Goal: Information Seeking & Learning: Check status

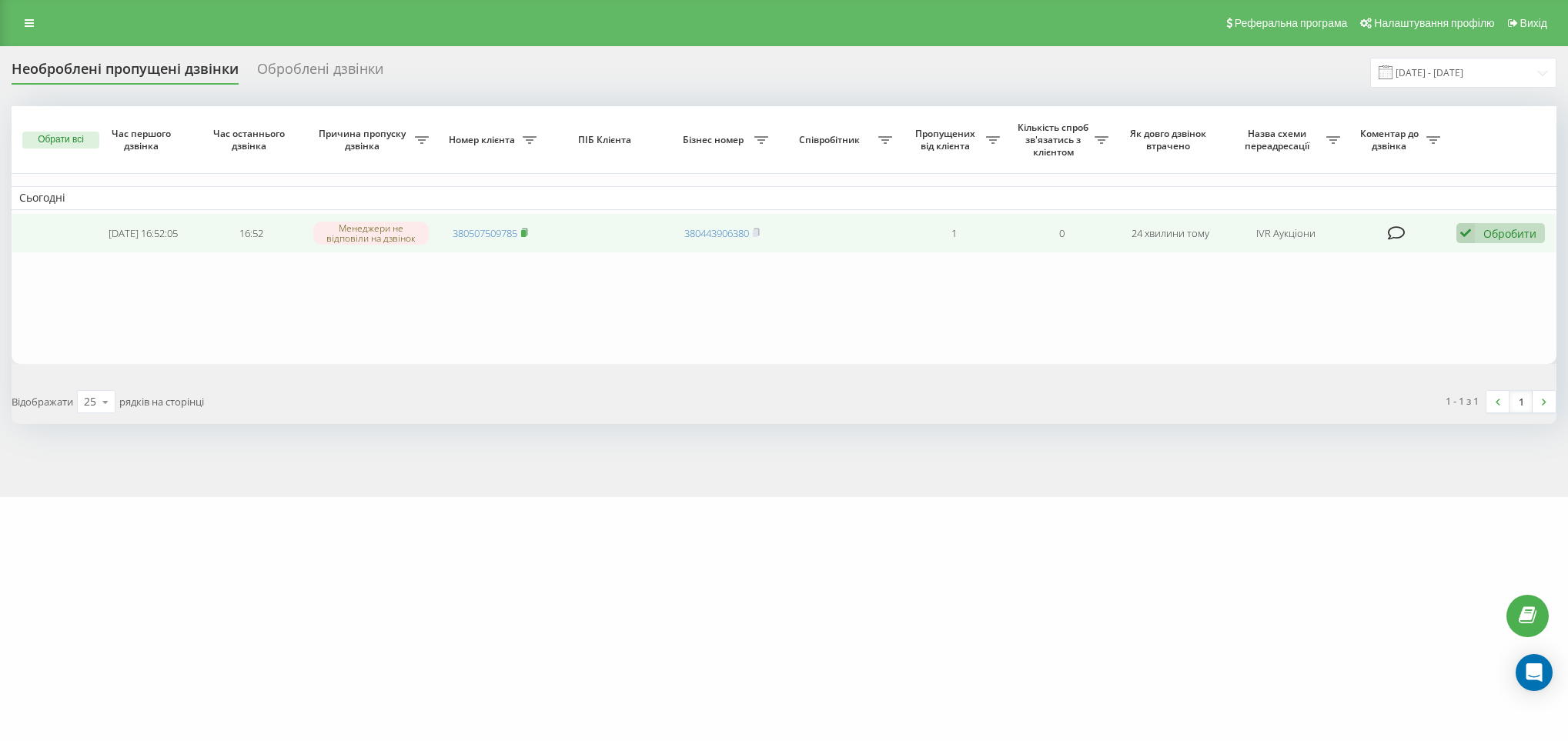
click at [525, 235] on rect at bounding box center [523, 234] width 5 height 7
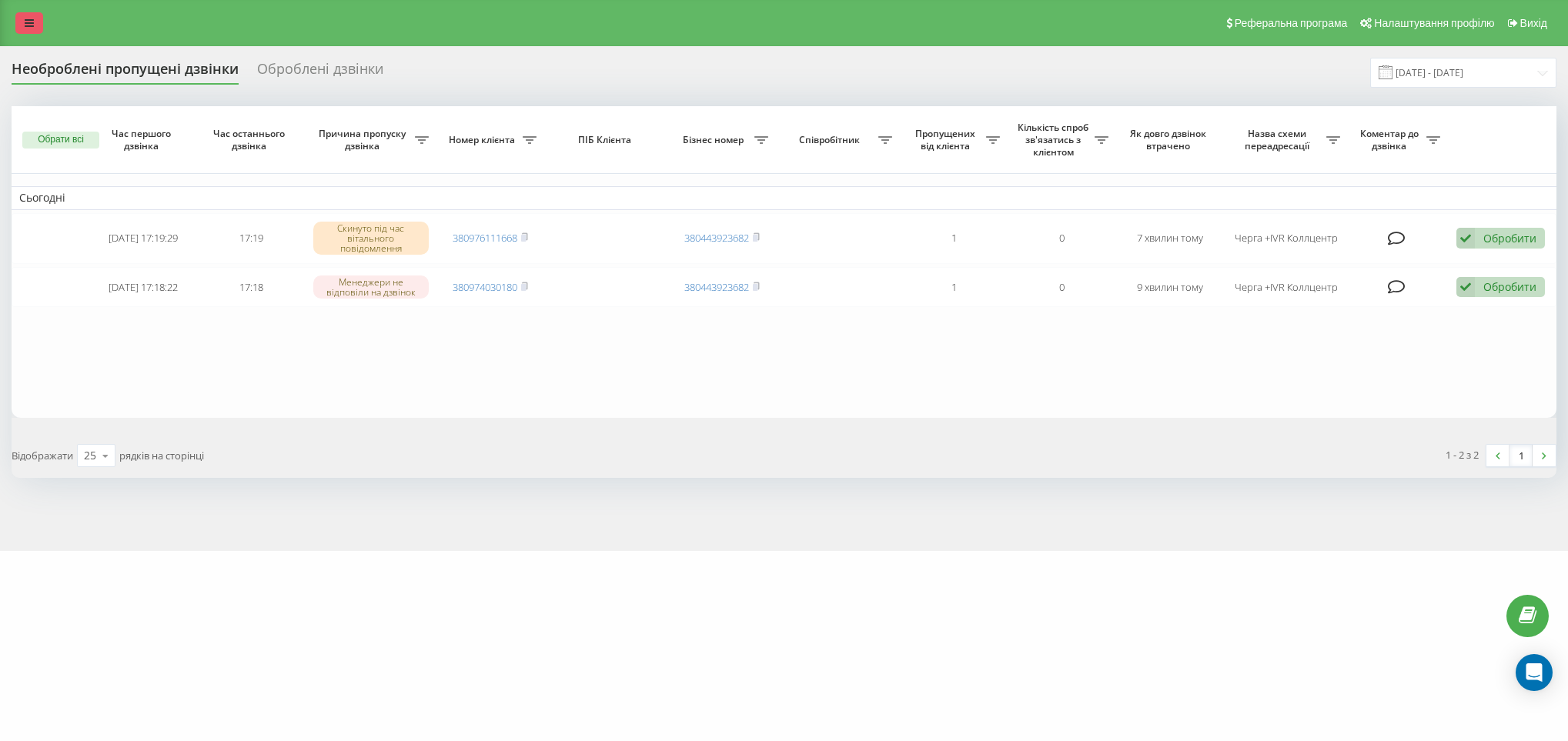
click at [30, 21] on icon at bounding box center [29, 23] width 9 height 11
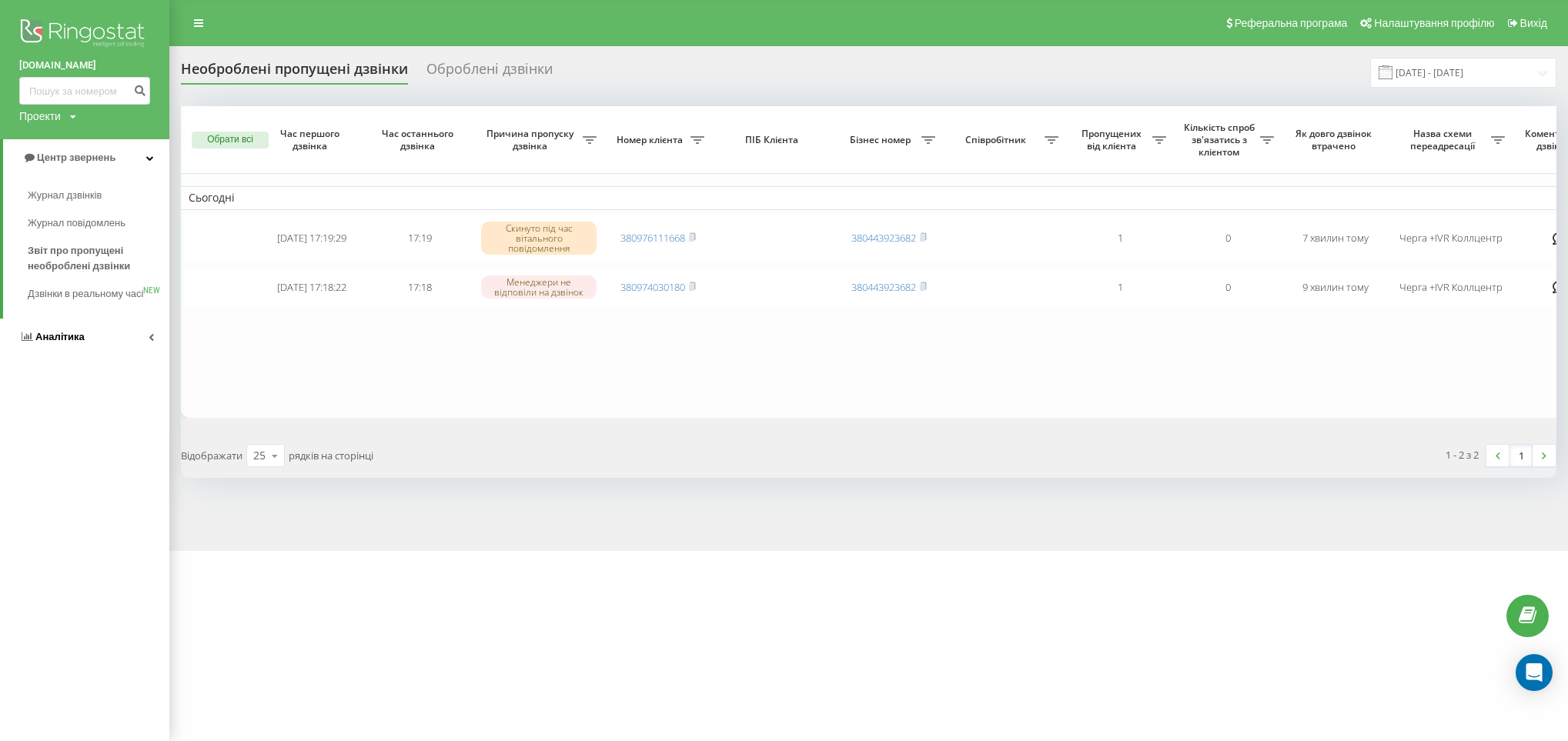
click at [81, 343] on span "Аналiтика" at bounding box center [59, 336] width 49 height 12
click at [69, 245] on span "Співробітники у реальному часі" at bounding box center [86, 240] width 117 height 30
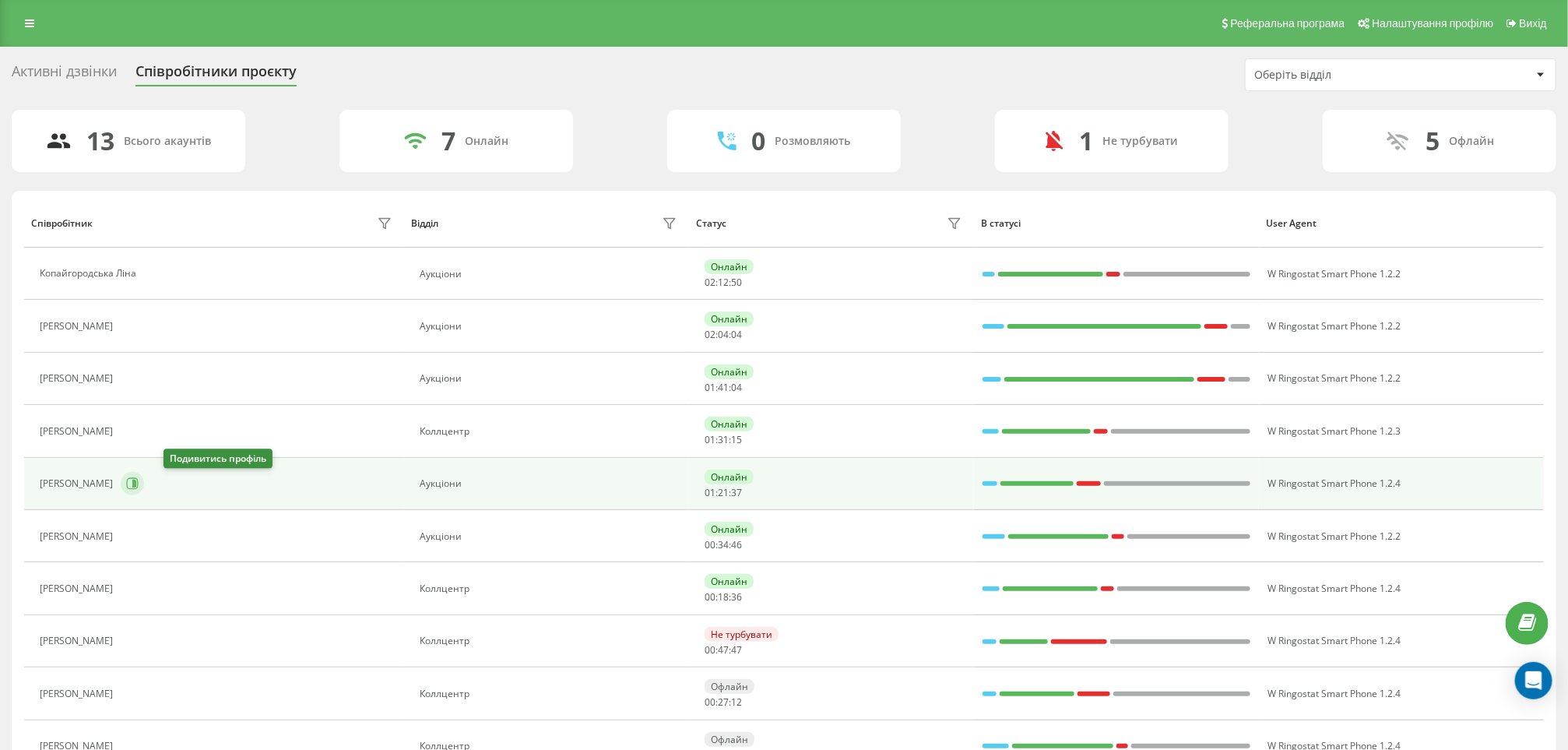
click at [139, 486] on icon at bounding box center [132, 483] width 12 height 12
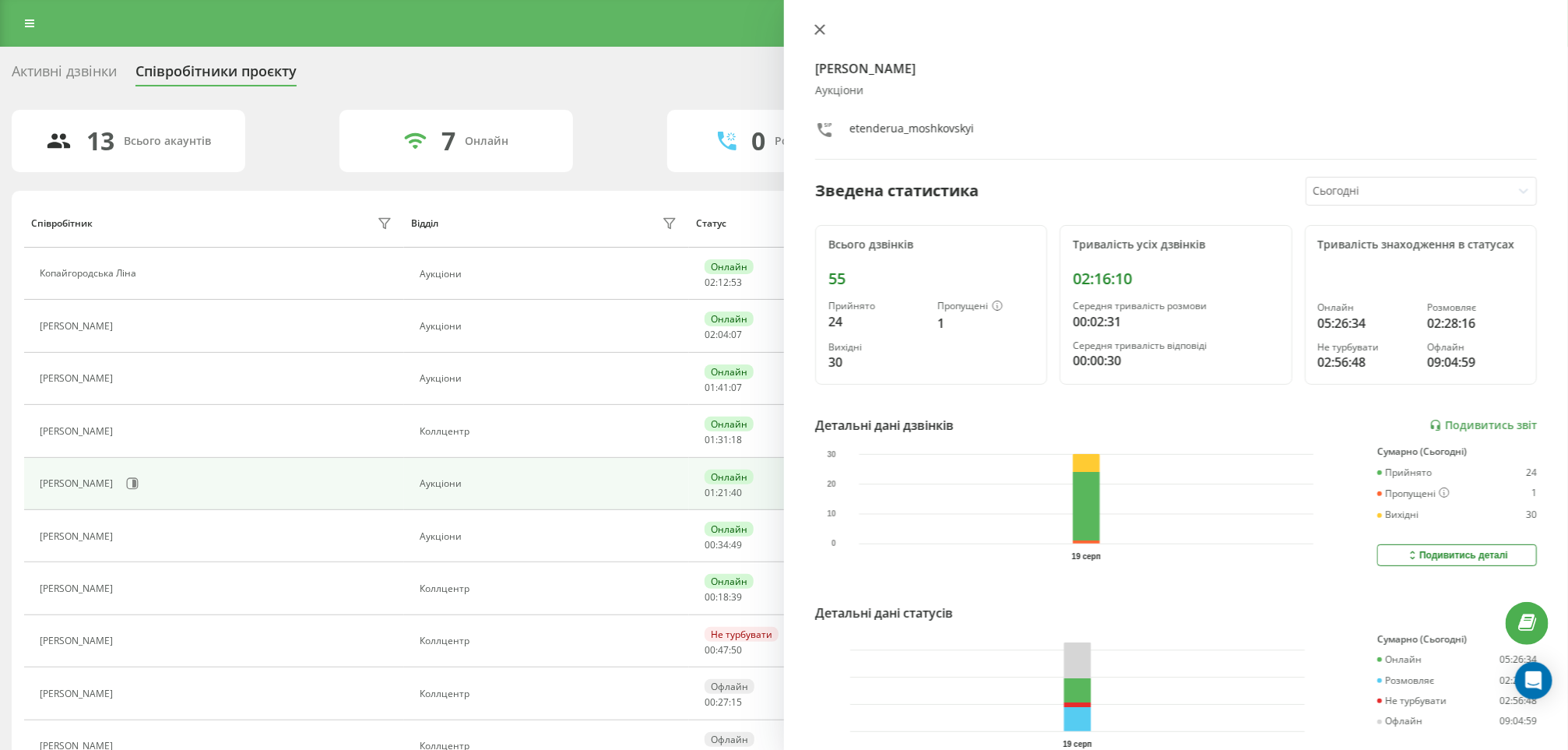
click at [823, 24] on icon at bounding box center [820, 30] width 11 height 11
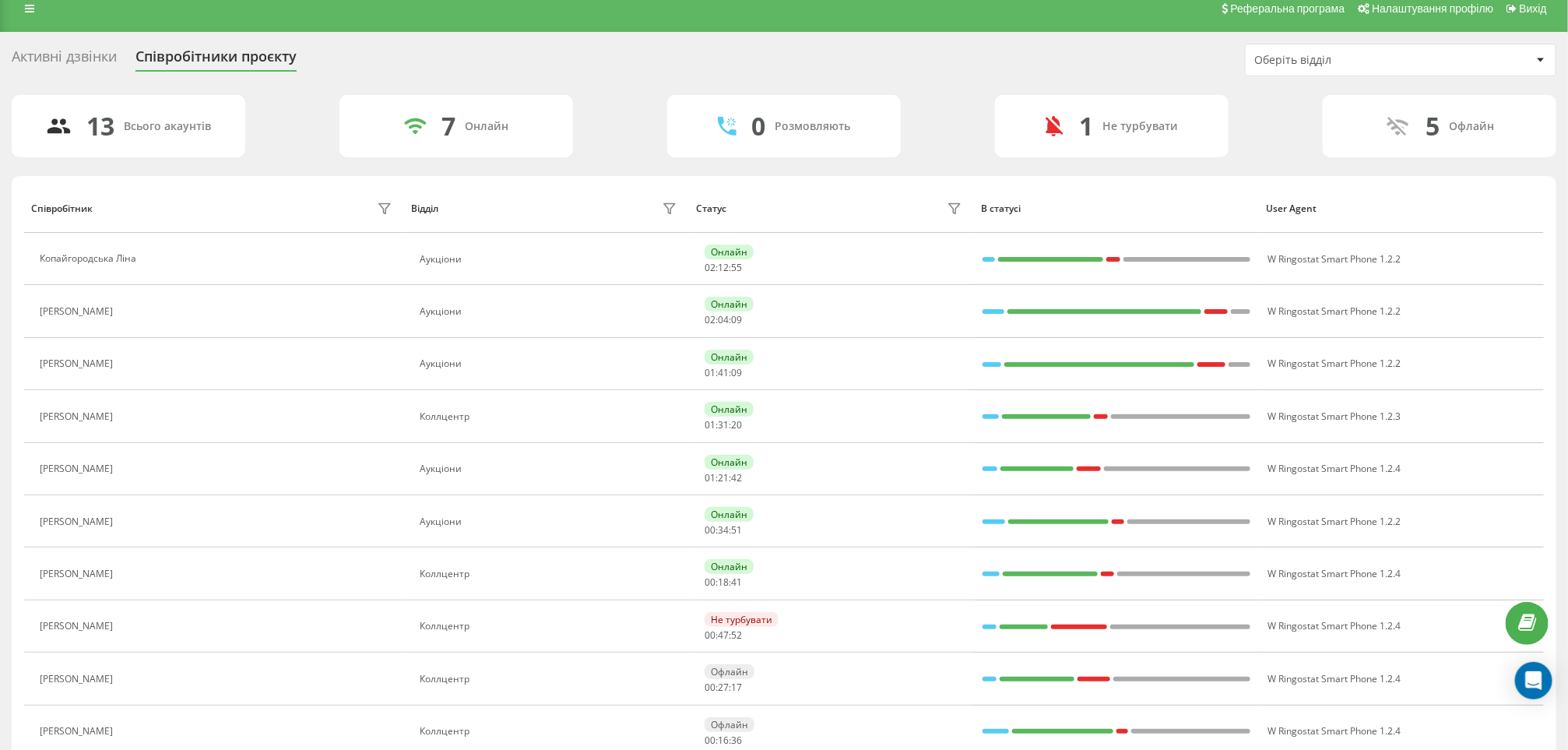
scroll to position [233, 0]
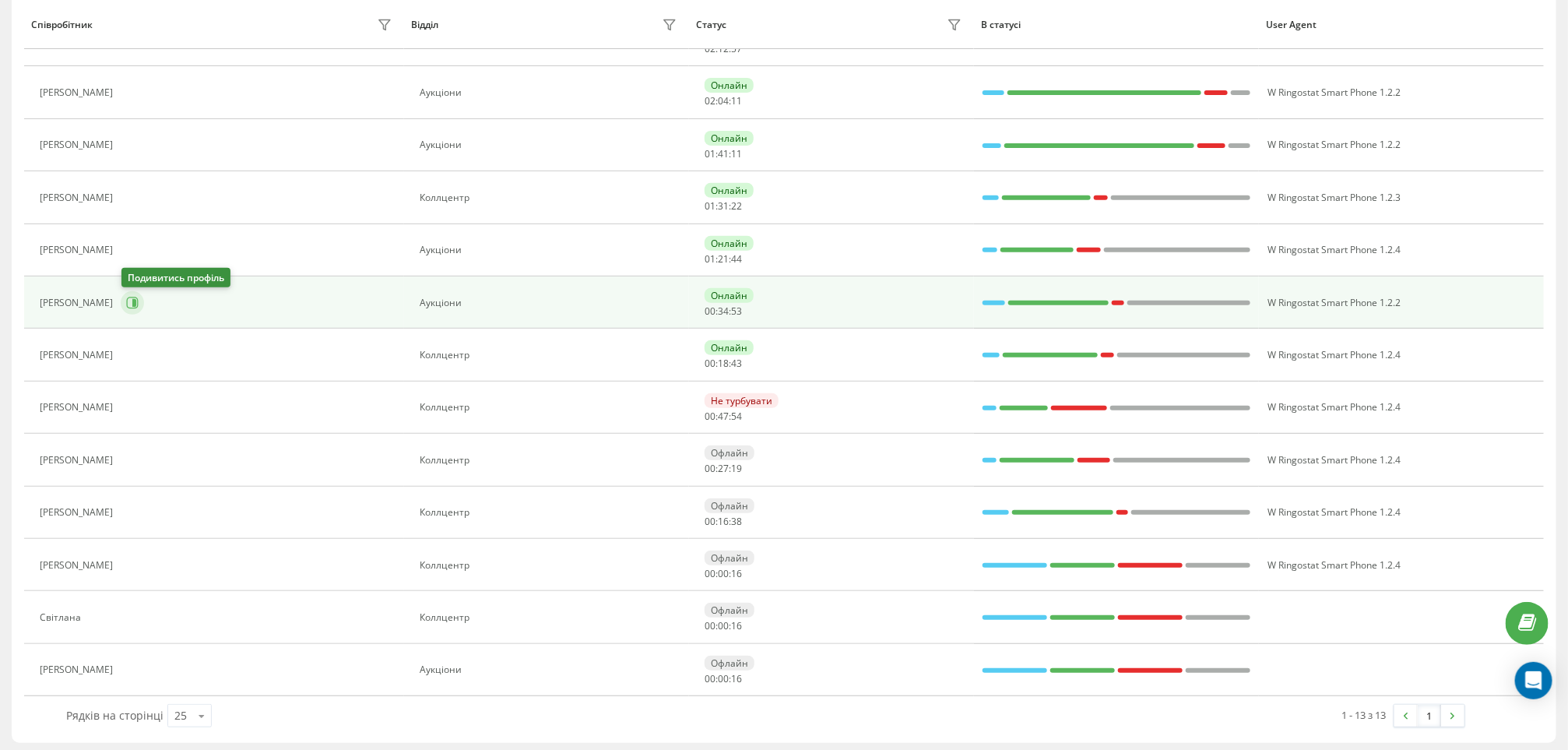
click at [135, 304] on icon at bounding box center [134, 303] width 4 height 7
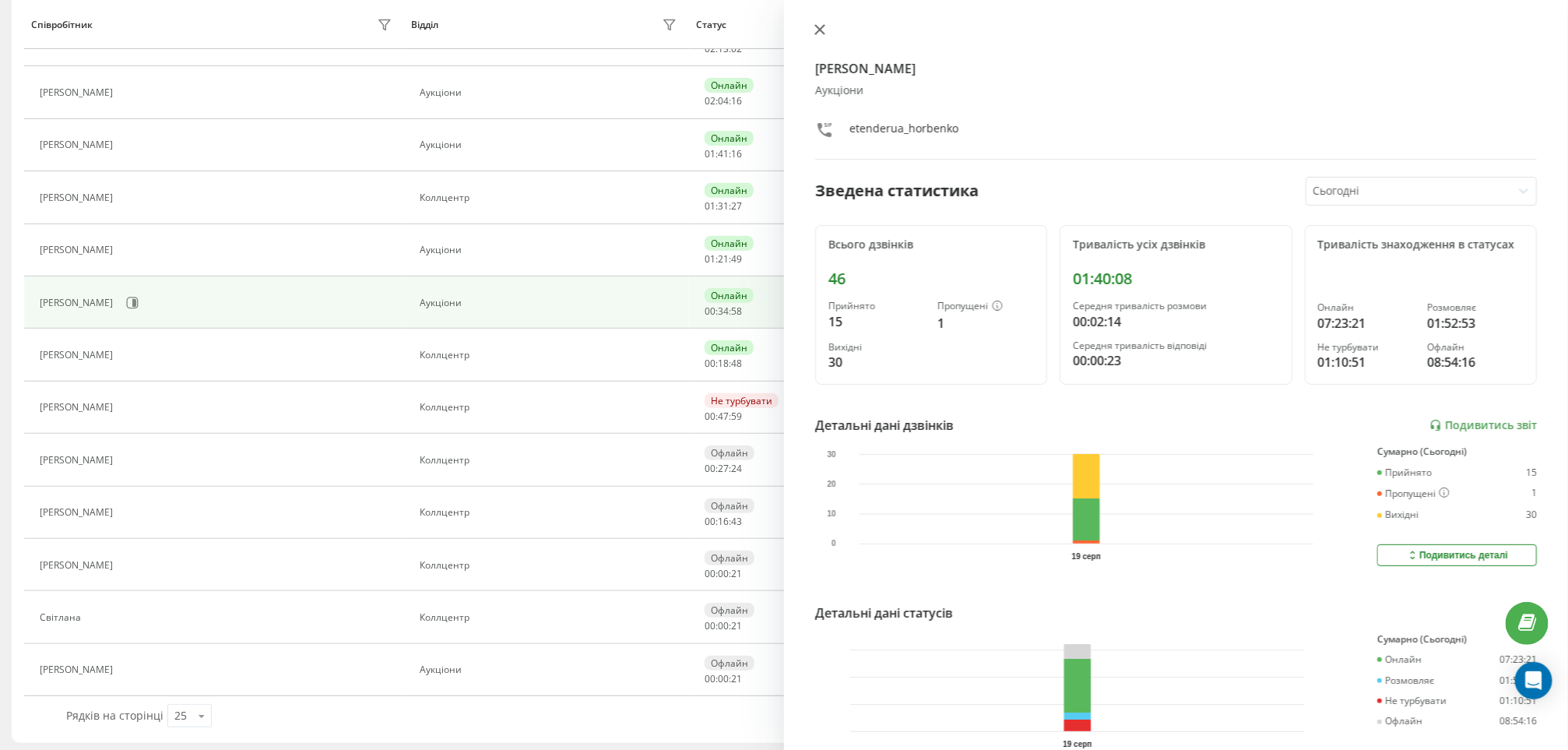
click at [821, 24] on icon at bounding box center [820, 30] width 11 height 11
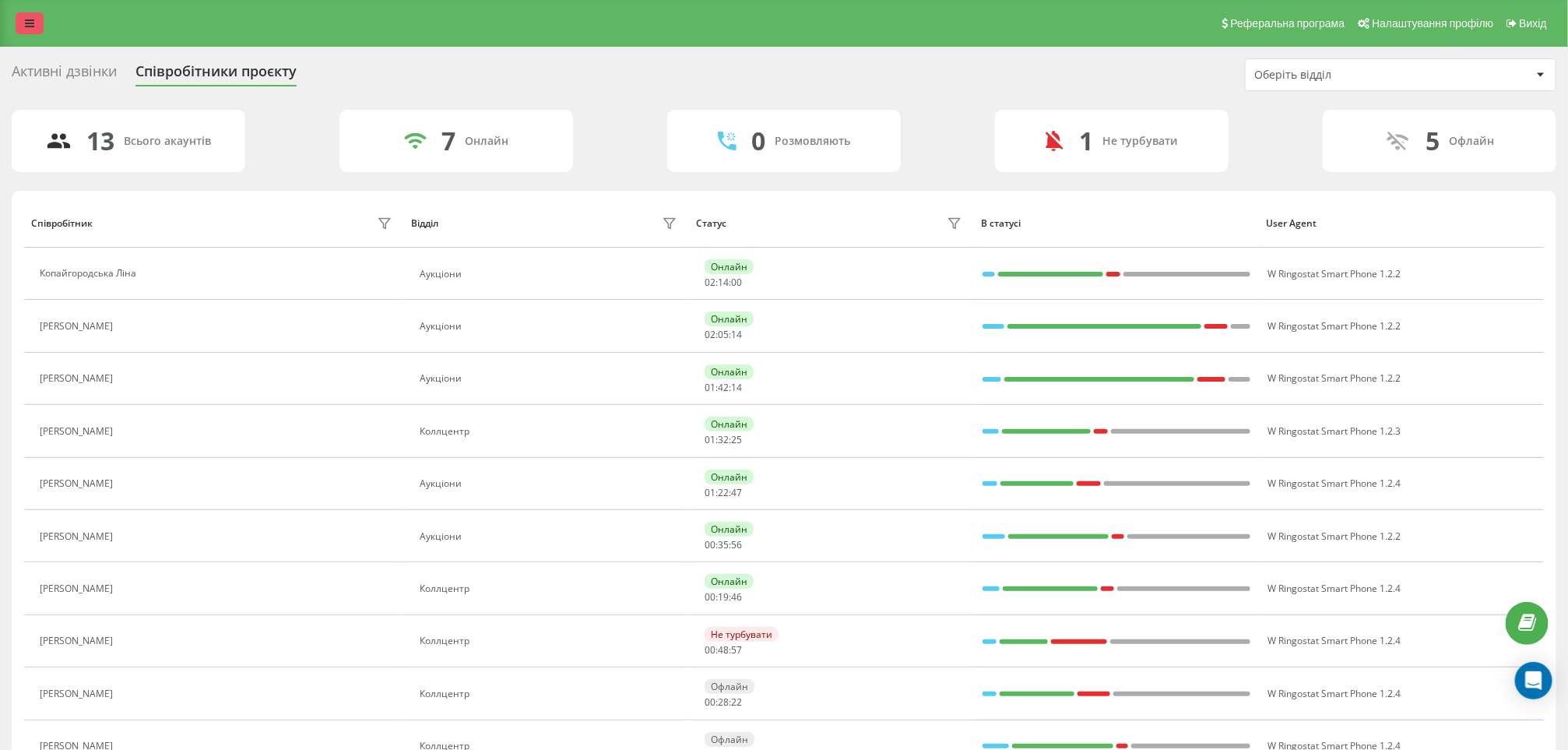
click at [28, 33] on link at bounding box center [30, 22] width 28 height 21
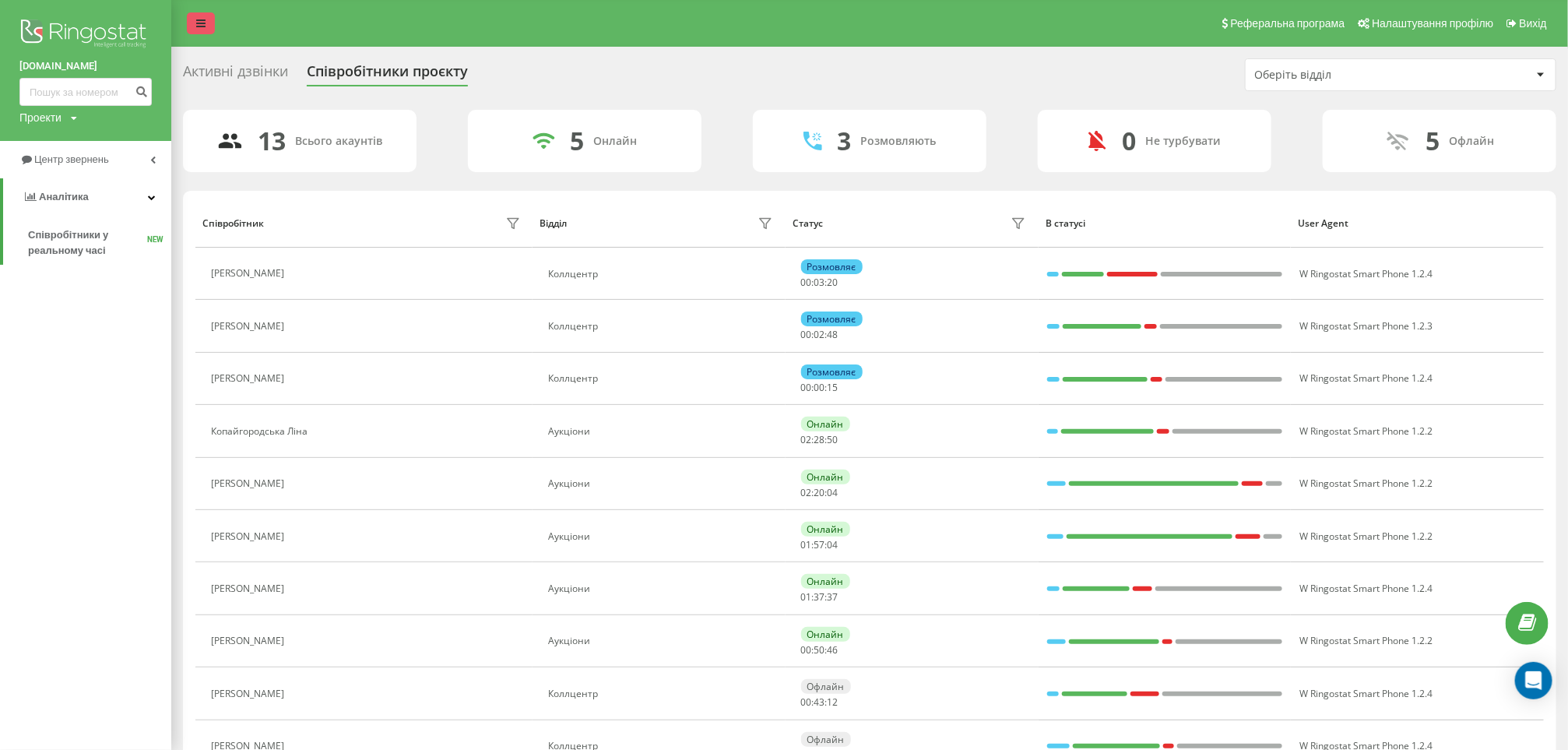
click at [197, 19] on icon at bounding box center [201, 23] width 9 height 11
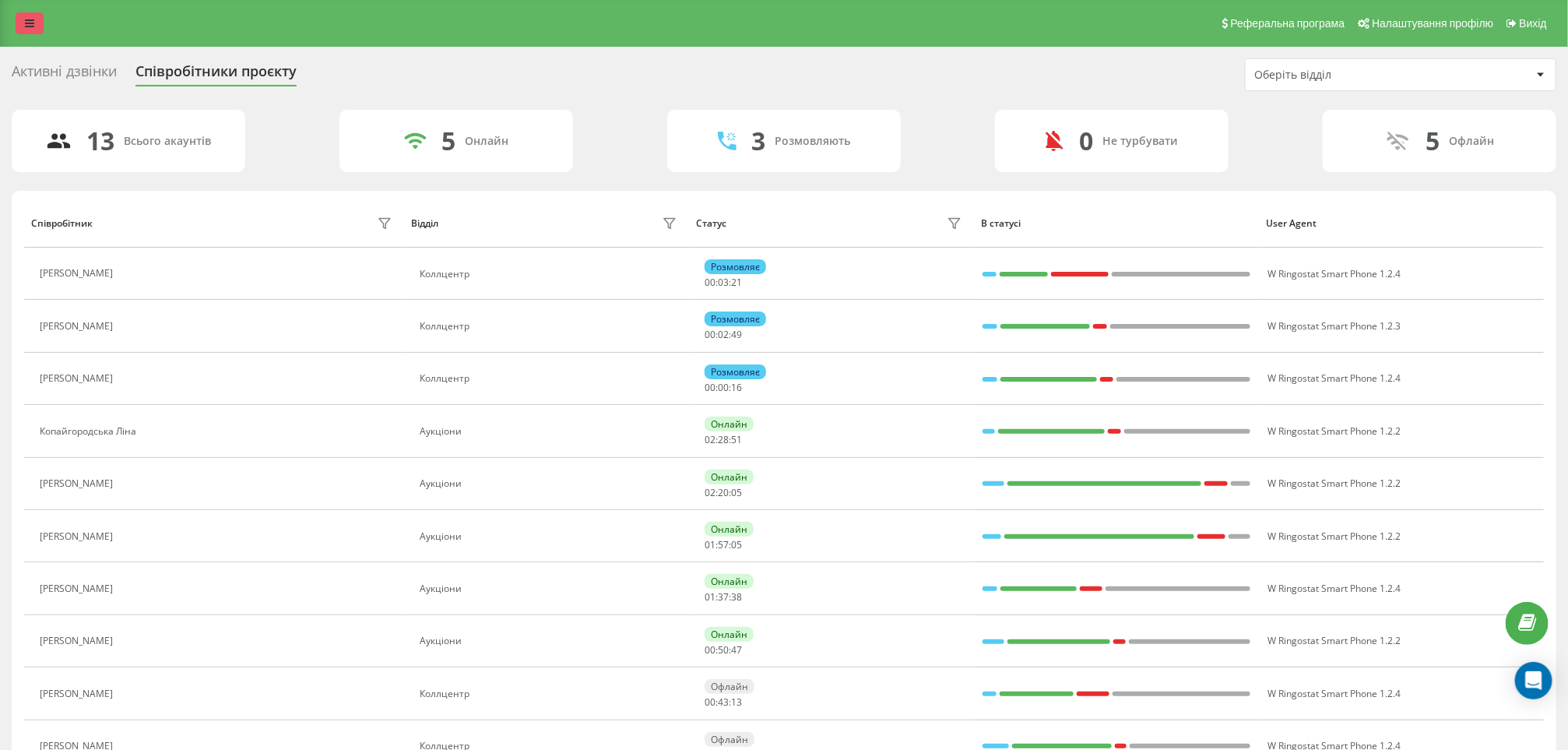
click at [20, 12] on link at bounding box center [30, 22] width 28 height 21
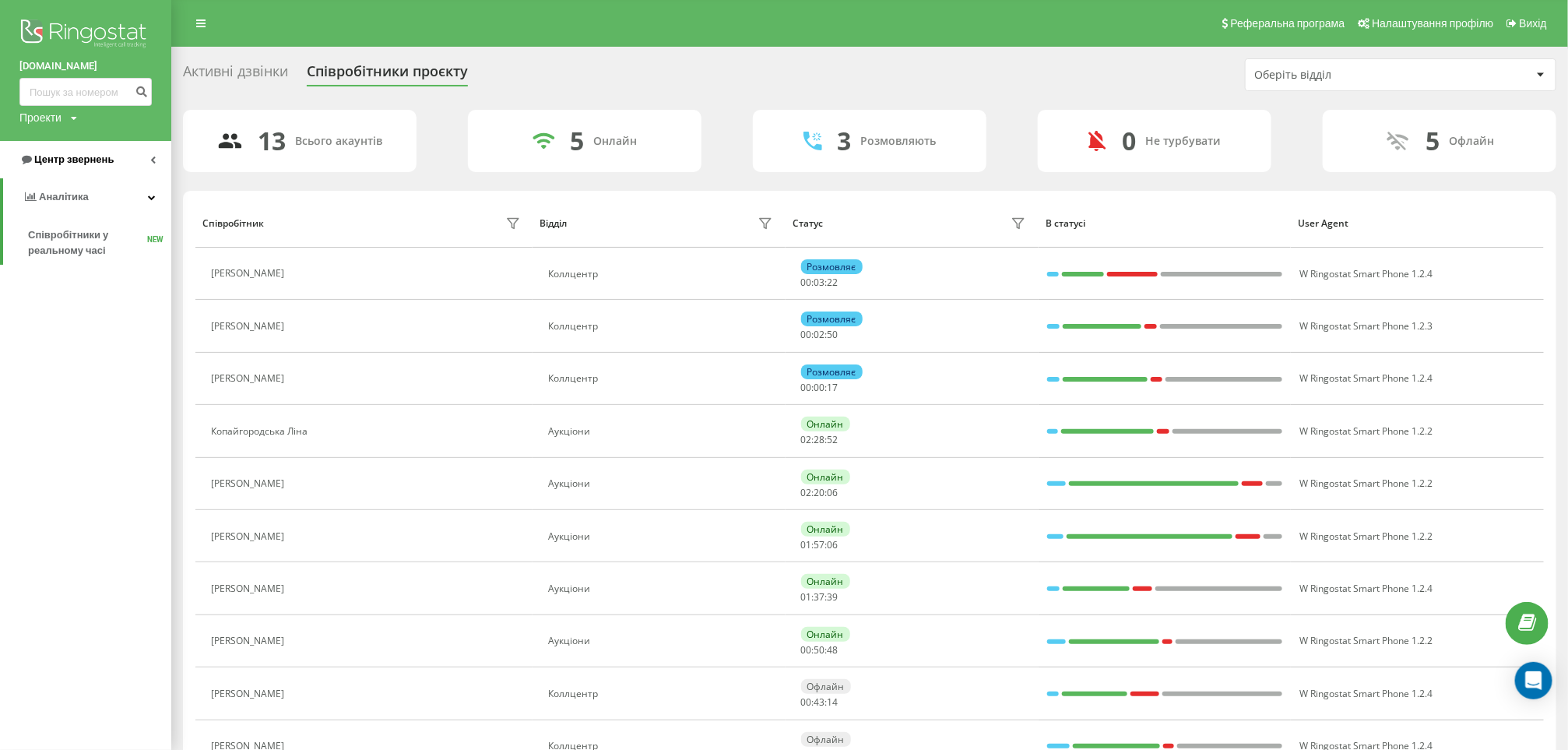
click at [97, 145] on link "Центр звернень" at bounding box center [86, 160] width 172 height 37
click at [61, 255] on span "Звіт про пропущені необроблені дзвінки" at bounding box center [95, 261] width 135 height 31
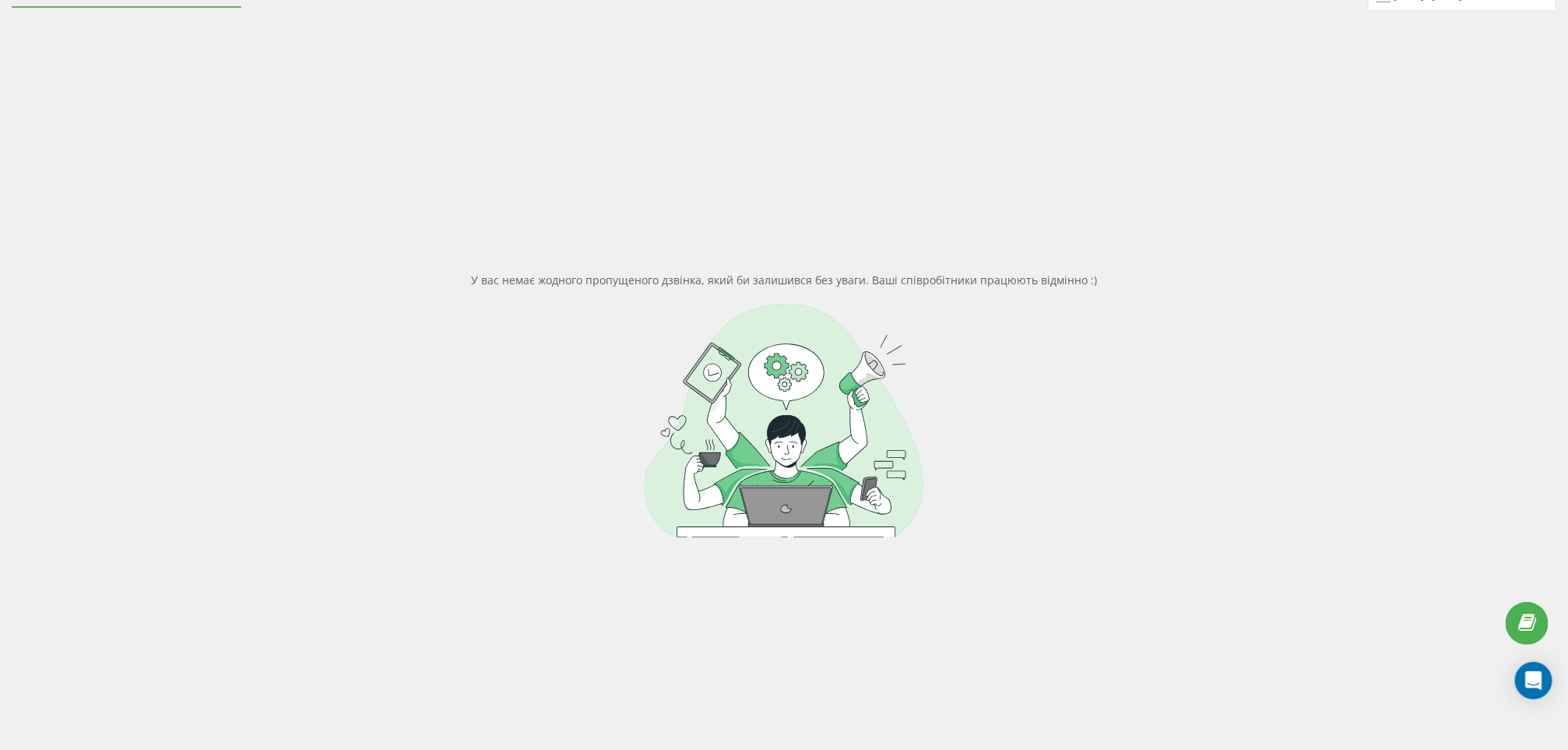
scroll to position [117, 0]
